Goal: Find specific page/section: Find specific page/section

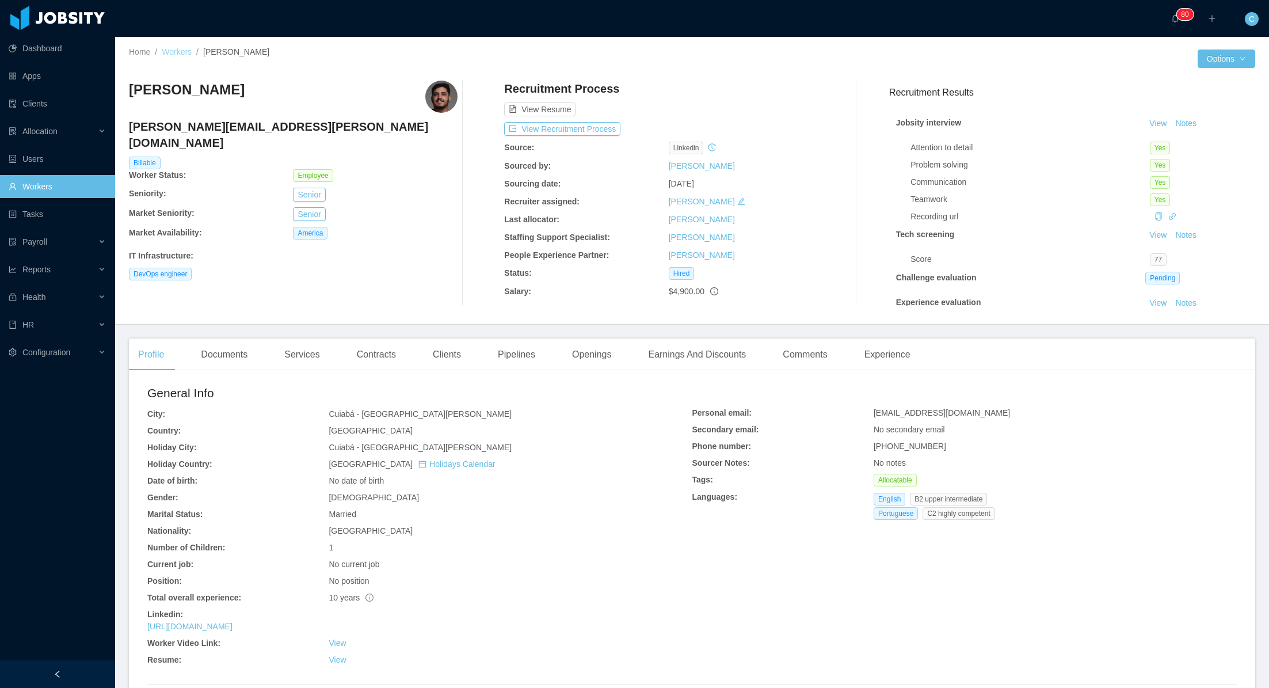
click at [174, 48] on link "Workers" at bounding box center [177, 51] width 30 height 9
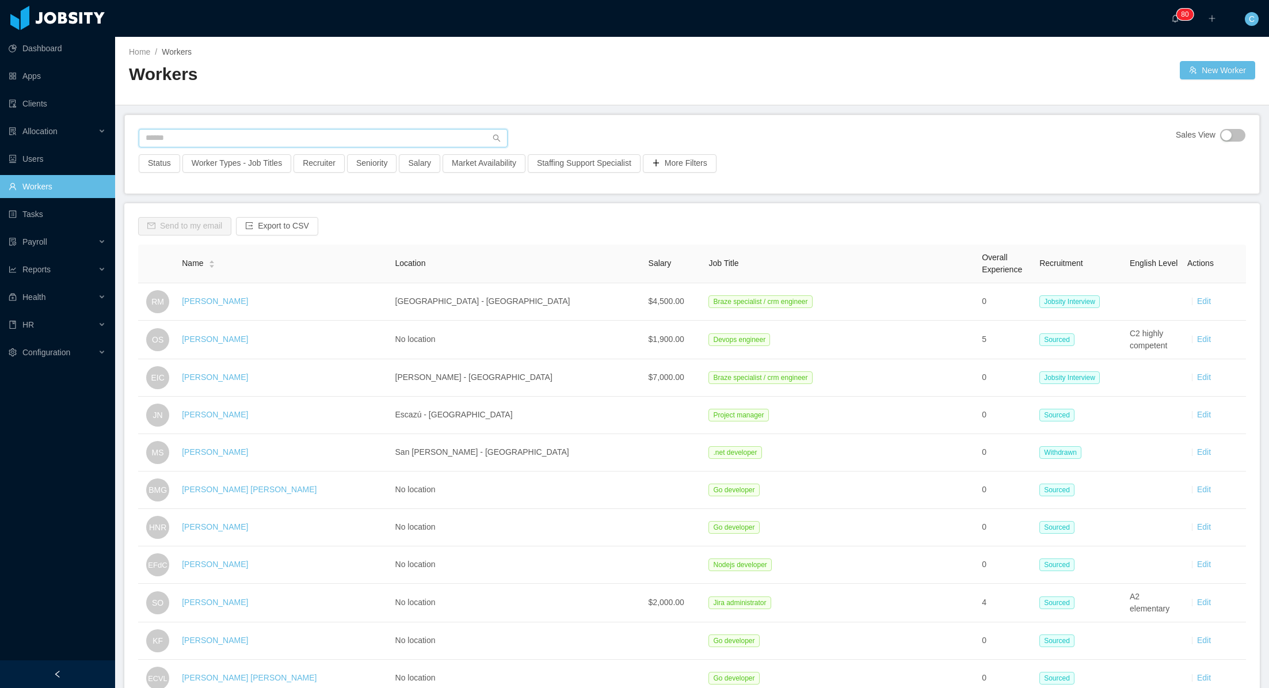
click at [354, 140] on input "text" at bounding box center [323, 138] width 369 height 18
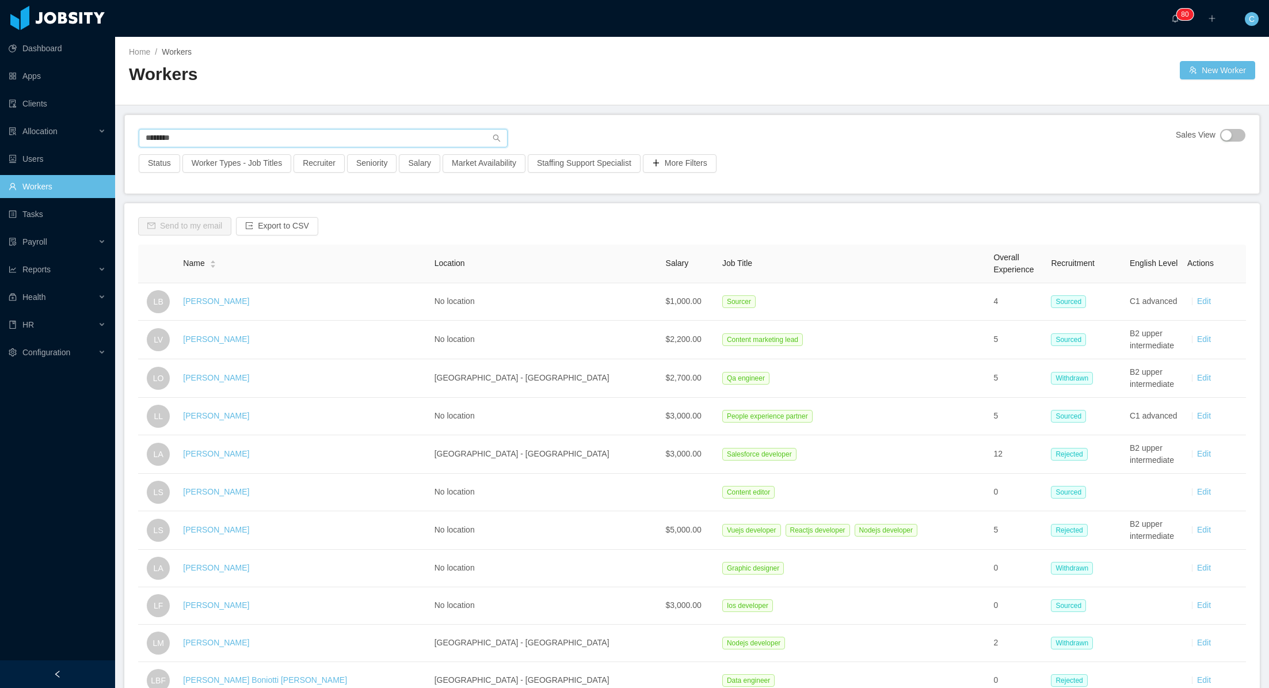
type input "*********"
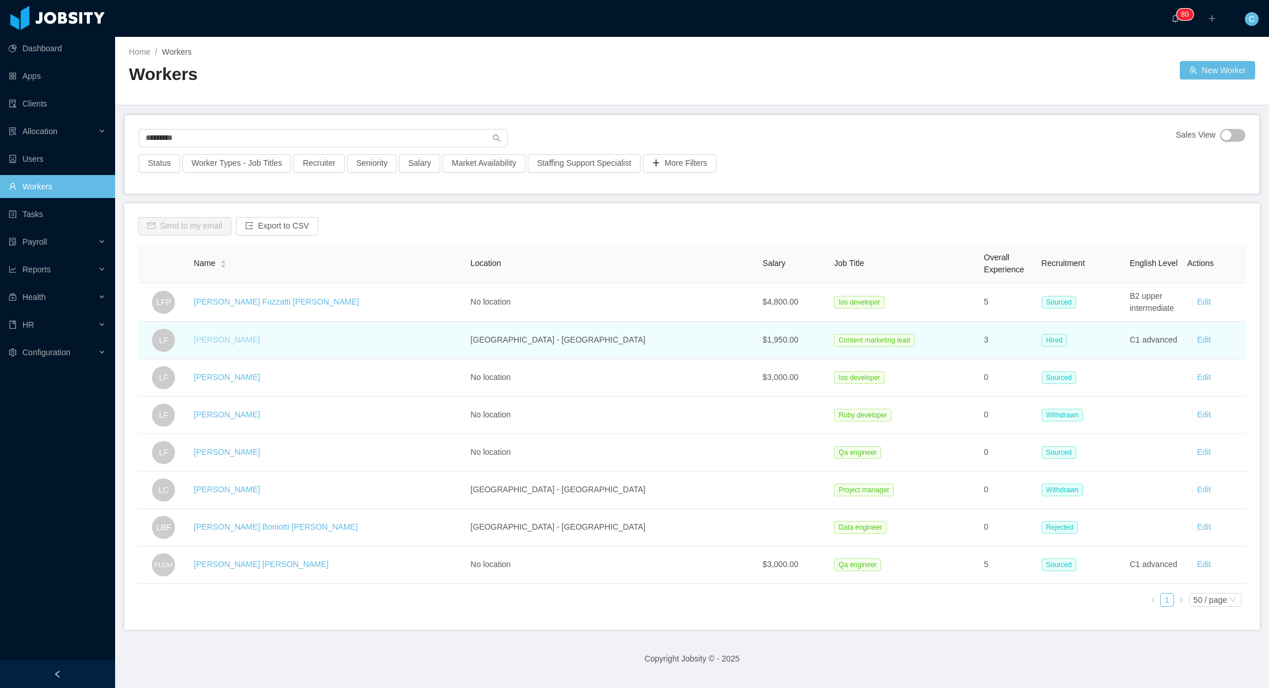
click at [239, 340] on link "[PERSON_NAME]" at bounding box center [227, 339] width 66 height 9
